Goal: Task Accomplishment & Management: Complete application form

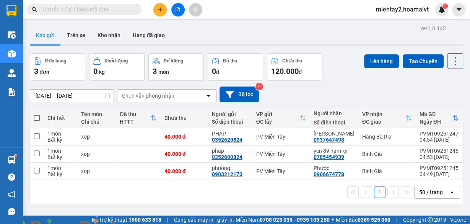
scroll to position [35, 0]
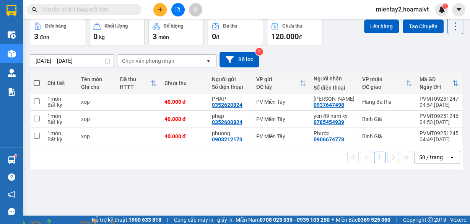
click at [141, 223] on img at bounding box center [138, 228] width 5 height 5
click at [150, 60] on div "Chọn văn phòng nhận" at bounding box center [148, 61] width 52 height 8
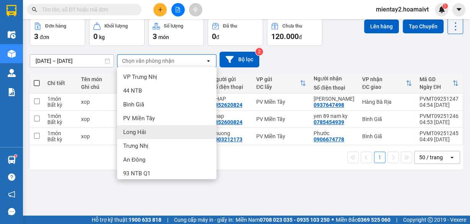
scroll to position [73, 0]
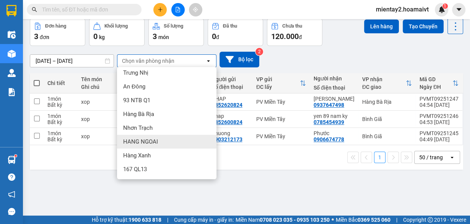
click at [154, 141] on span "HANG NGOAI" at bounding box center [140, 142] width 35 height 8
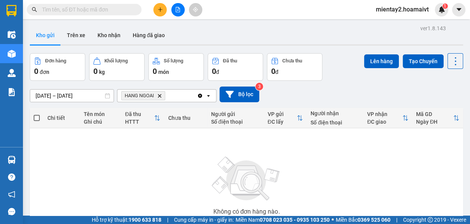
click at [160, 13] on button at bounding box center [159, 9] width 13 height 13
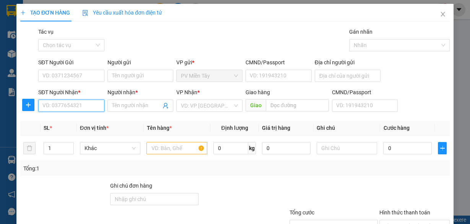
click at [65, 103] on input "SĐT Người Nhận *" at bounding box center [71, 105] width 66 height 12
paste input "0933757616"
type input "0933757616"
click at [70, 120] on div "0933757616 - Ý" at bounding box center [70, 120] width 56 height 8
type input "Ý"
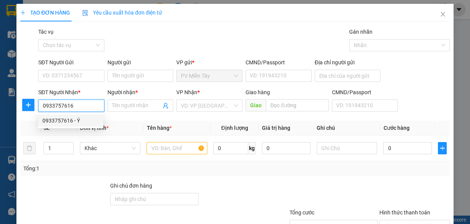
type input "long thanh"
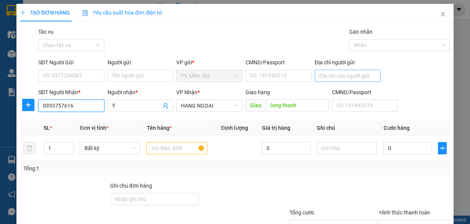
type input "0933757616"
click at [333, 72] on input "Địa chỉ người gửi" at bounding box center [348, 76] width 66 height 12
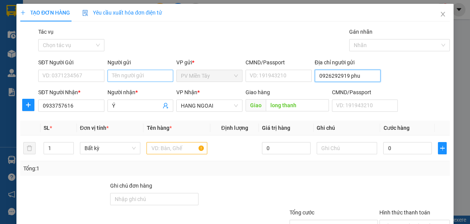
type input "0926292919 phu"
click at [144, 74] on input "Người gửi" at bounding box center [140, 76] width 66 height 12
type input "tx [PERSON_NAME] e"
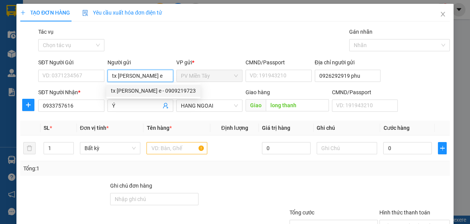
click at [132, 89] on div "tx [PERSON_NAME] e - 0909219723" at bounding box center [153, 90] width 85 height 8
type input "0909219723"
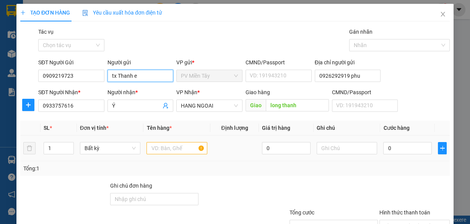
type input "tx Thanh e"
click at [183, 151] on input "text" at bounding box center [176, 148] width 61 height 12
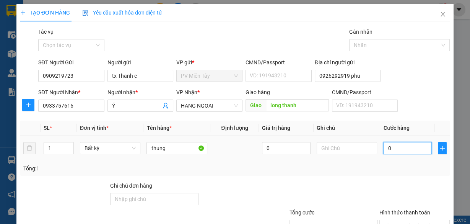
click at [386, 150] on input "0" at bounding box center [407, 148] width 49 height 12
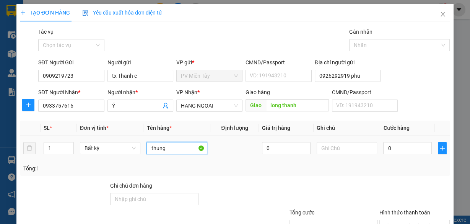
click at [186, 146] on input "thung" at bounding box center [176, 148] width 61 height 12
type input "thung linh kien"
type input "2"
click at [69, 144] on span "up" at bounding box center [69, 146] width 5 height 5
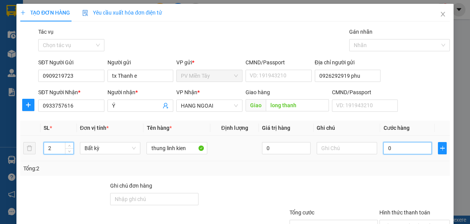
click at [396, 150] on input "0" at bounding box center [407, 148] width 49 height 12
type input "80"
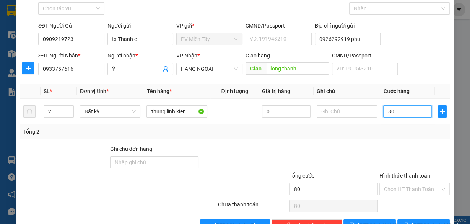
scroll to position [58, 0]
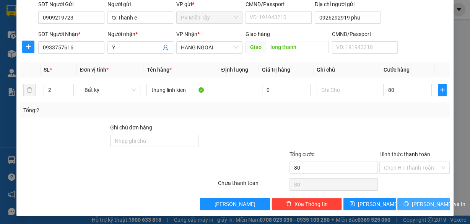
type input "80.000"
click at [426, 201] on span "[PERSON_NAME] và In" at bounding box center [439, 203] width 54 height 8
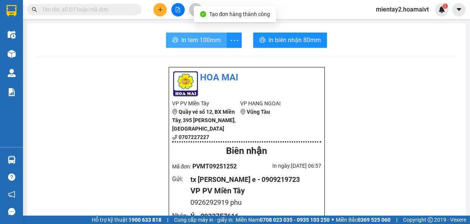
click at [215, 37] on span "In tem 100mm" at bounding box center [200, 40] width 39 height 10
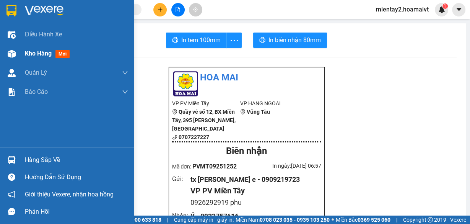
click at [34, 53] on span "Kho hàng" at bounding box center [38, 53] width 27 height 7
